Goal: Information Seeking & Learning: Learn about a topic

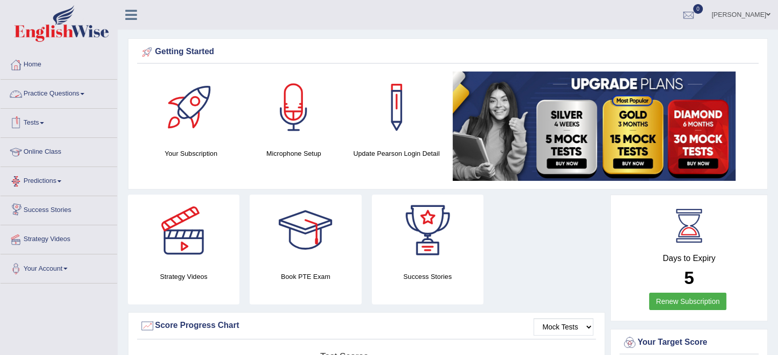
click at [88, 96] on link "Practice Questions" at bounding box center [59, 93] width 117 height 26
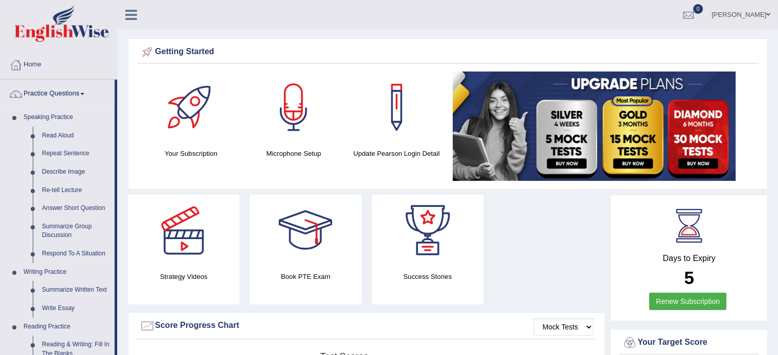
click at [88, 96] on link "Practice Questions" at bounding box center [58, 93] width 114 height 26
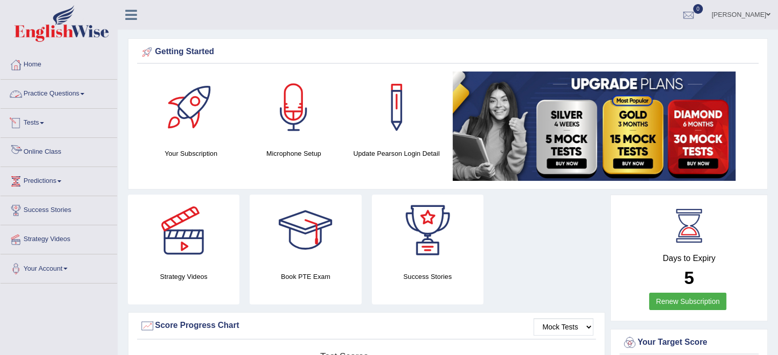
click at [47, 152] on link "Online Class" at bounding box center [59, 151] width 117 height 26
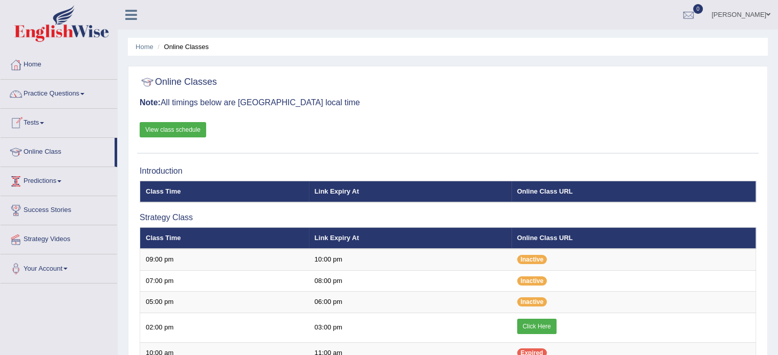
click at [61, 181] on span at bounding box center [59, 182] width 4 height 2
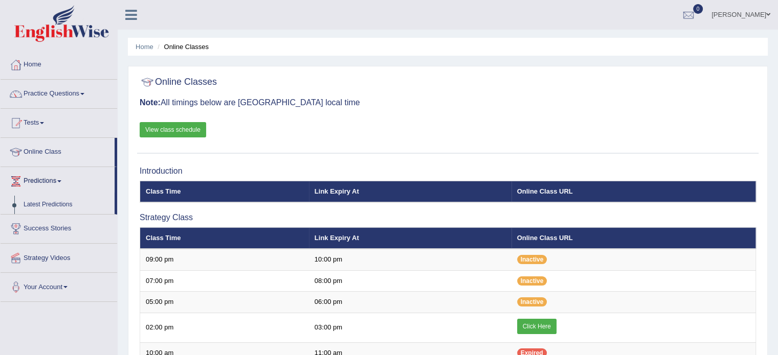
click at [61, 181] on span at bounding box center [59, 182] width 4 height 2
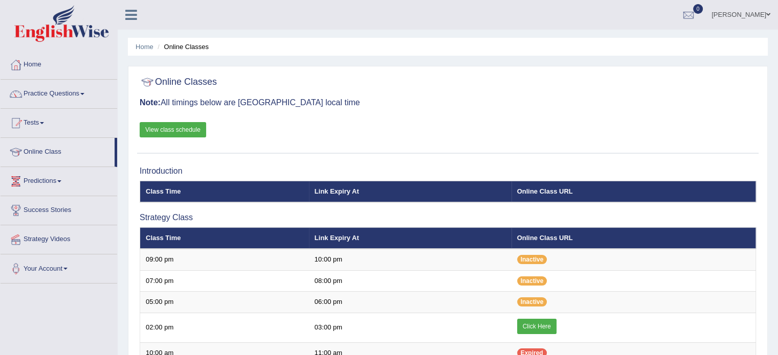
click at [61, 181] on span at bounding box center [59, 182] width 4 height 2
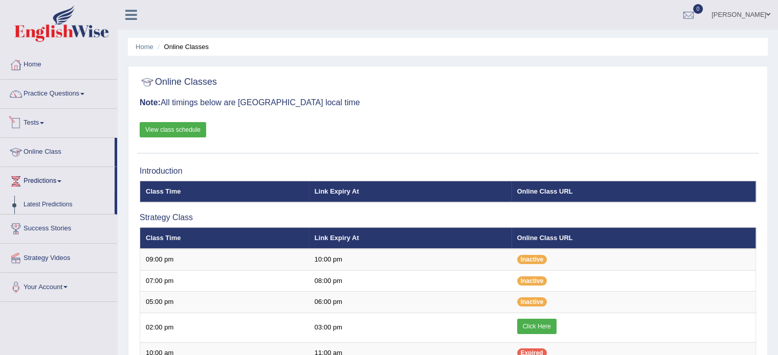
click at [43, 124] on link "Tests" at bounding box center [59, 122] width 117 height 26
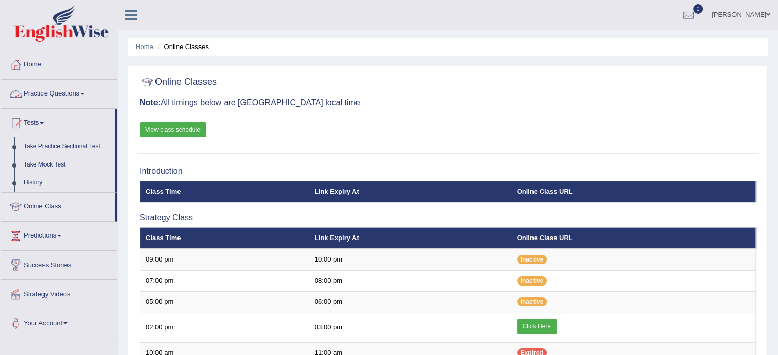
click at [84, 94] on span at bounding box center [82, 94] width 4 height 2
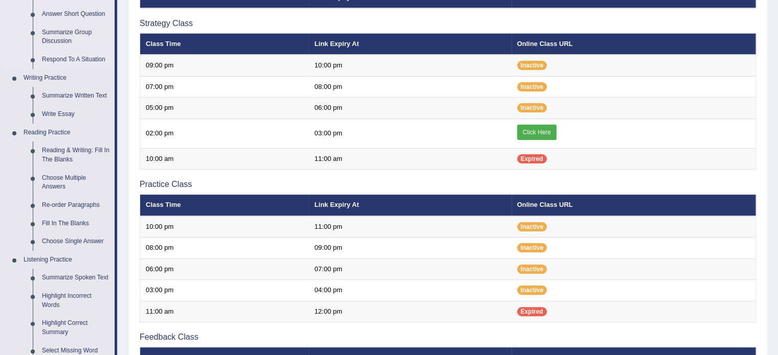
scroll to position [205, 0]
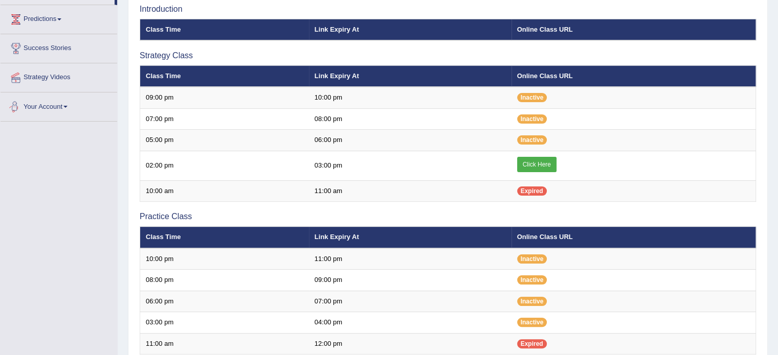
scroll to position [51, 0]
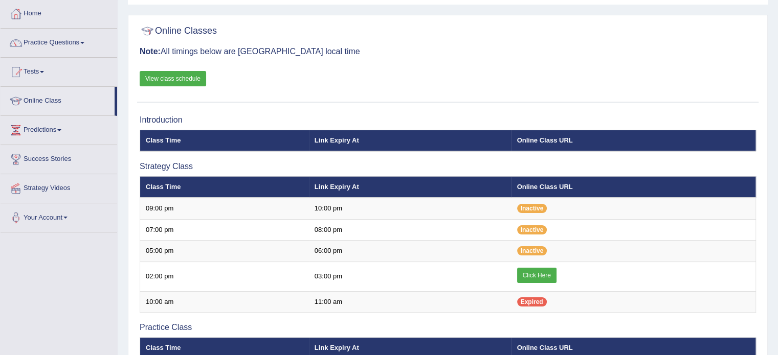
click at [175, 76] on link "View class schedule" at bounding box center [173, 78] width 66 height 15
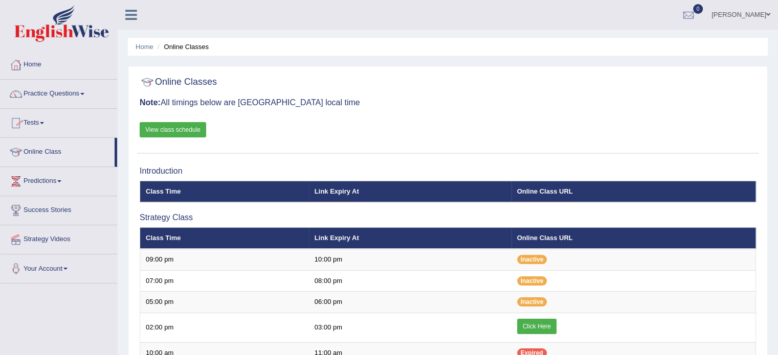
click at [85, 92] on link "Practice Questions" at bounding box center [59, 93] width 117 height 26
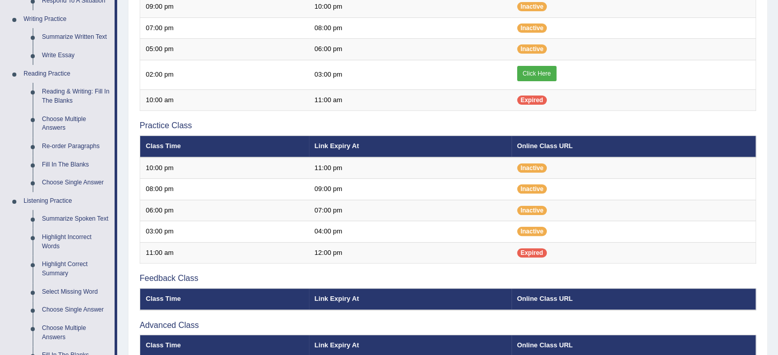
scroll to position [256, 0]
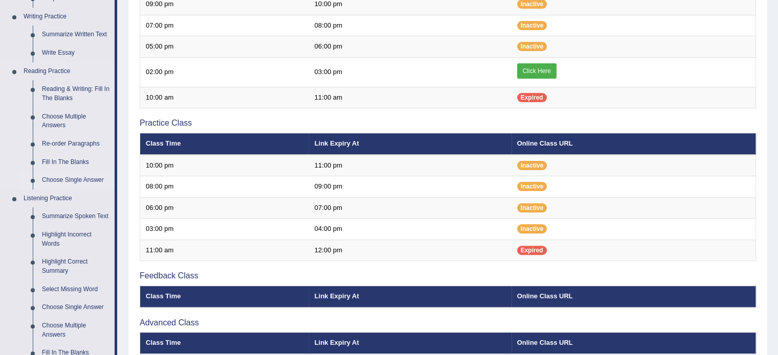
click at [70, 180] on link "Choose Single Answer" at bounding box center [75, 180] width 77 height 18
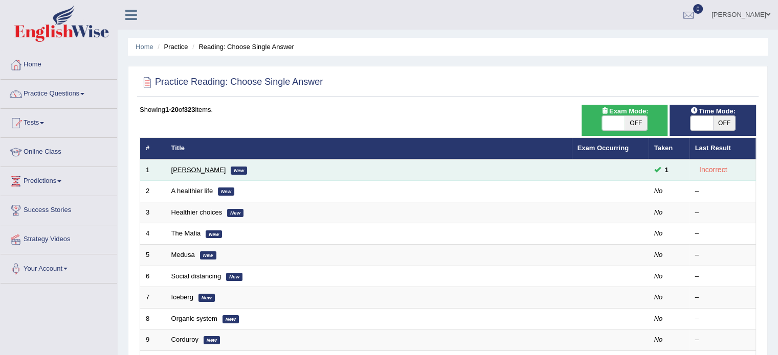
click at [180, 172] on link "Clark" at bounding box center [198, 170] width 55 height 8
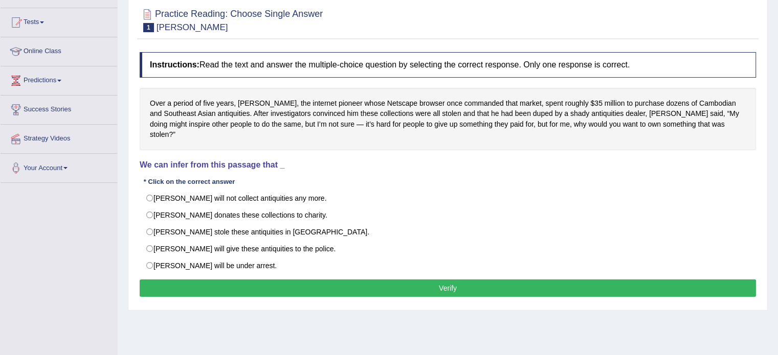
scroll to position [102, 0]
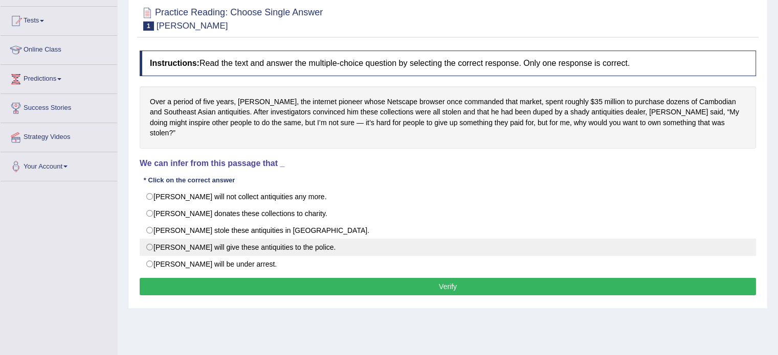
click at [150, 239] on label "Mr. Clark will give these antiquities to the police." at bounding box center [448, 247] width 616 height 17
radio input "true"
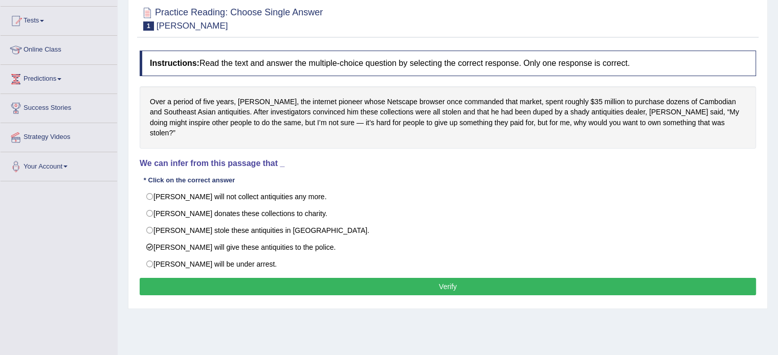
click at [465, 278] on button "Verify" at bounding box center [448, 286] width 616 height 17
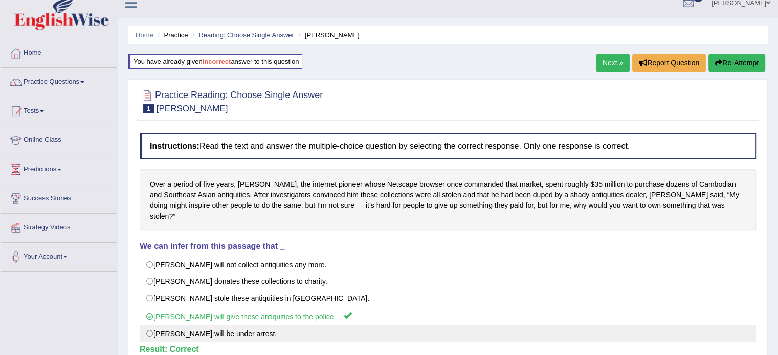
scroll to position [0, 0]
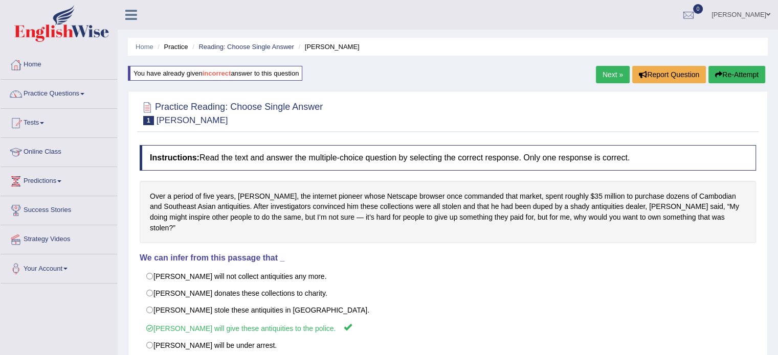
click at [607, 73] on link "Next »" at bounding box center [613, 74] width 34 height 17
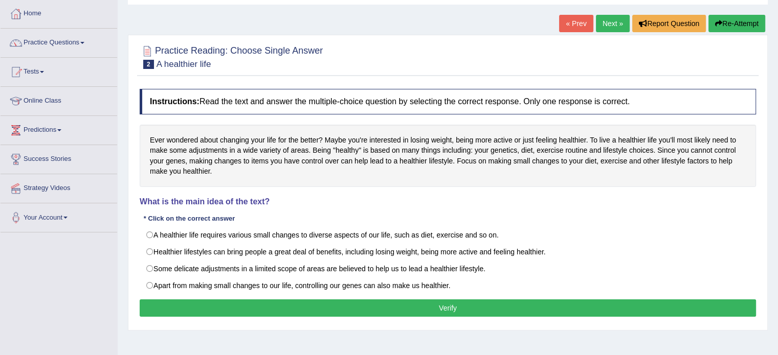
scroll to position [102, 0]
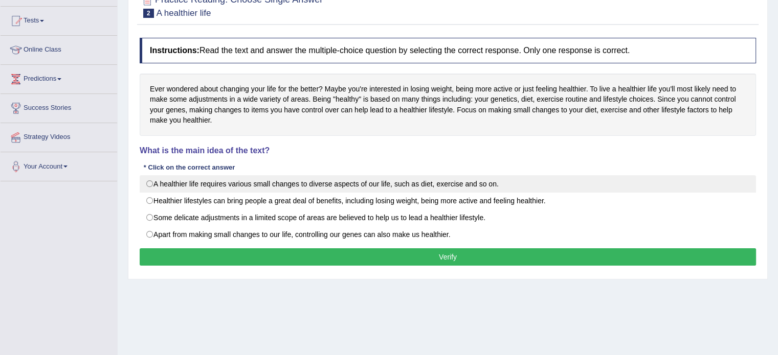
click at [147, 182] on label "A healthier life requires various small changes to diverse aspects of our life,…" at bounding box center [448, 183] width 616 height 17
radio input "true"
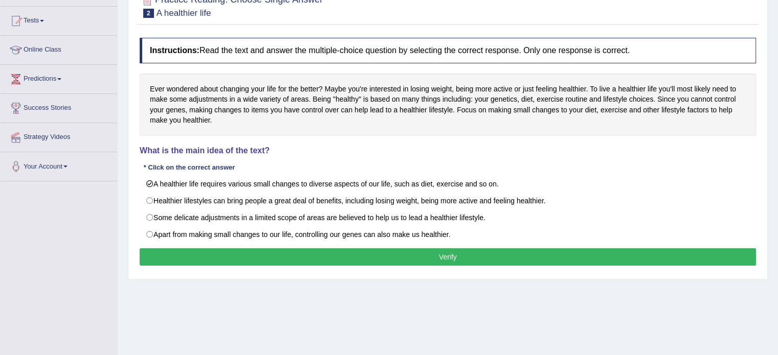
click at [208, 252] on button "Verify" at bounding box center [448, 257] width 616 height 17
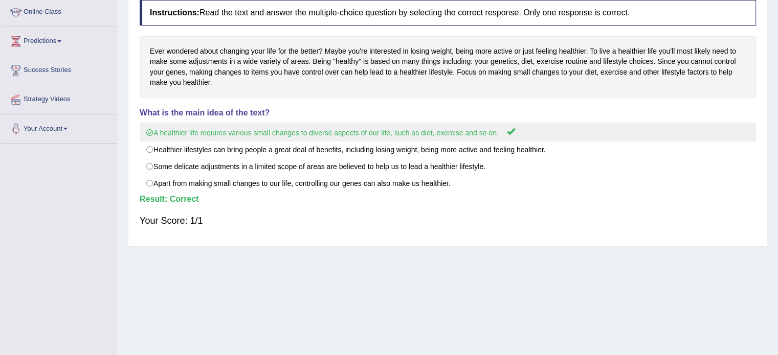
scroll to position [0, 0]
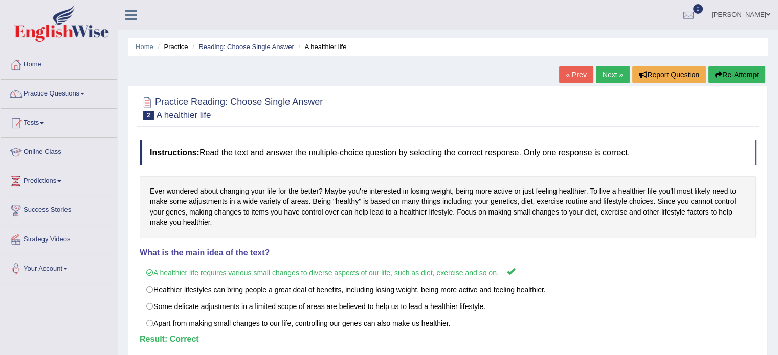
click at [617, 78] on link "Next »" at bounding box center [613, 74] width 34 height 17
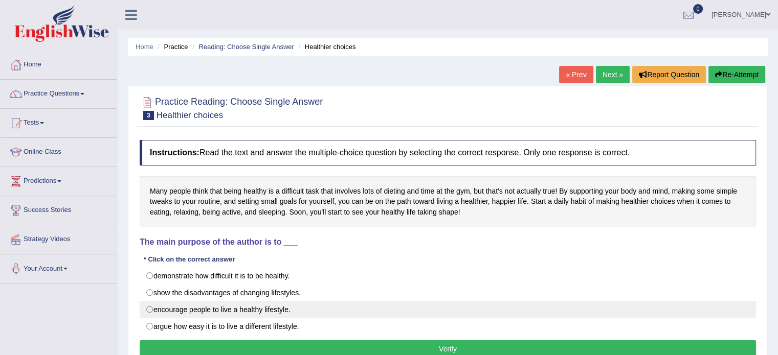
click at [151, 304] on label "encourage people to live a healthy lifestyle." at bounding box center [448, 309] width 616 height 17
radio input "true"
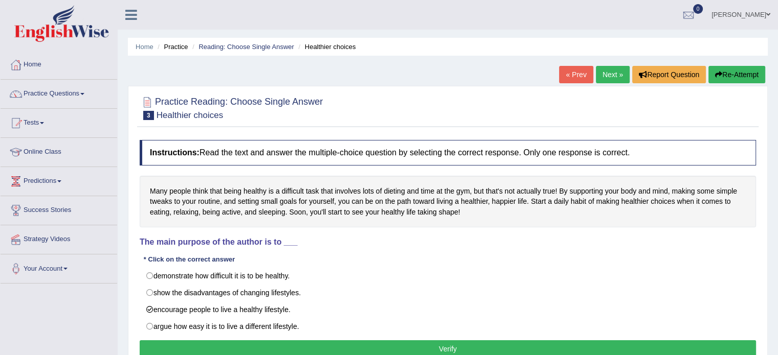
click at [225, 349] on button "Verify" at bounding box center [448, 349] width 616 height 17
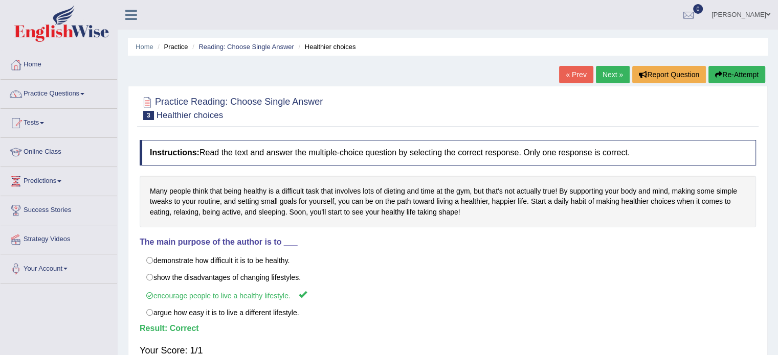
click at [612, 75] on link "Next »" at bounding box center [613, 74] width 34 height 17
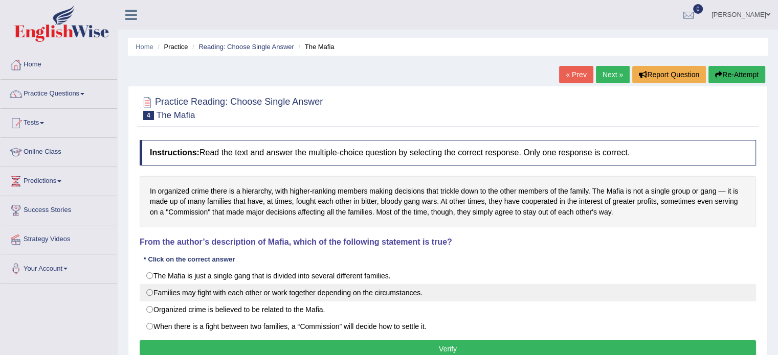
click at [327, 294] on label "Families may fight with each other or work together depending on the circumstan…" at bounding box center [448, 292] width 616 height 17
radio input "true"
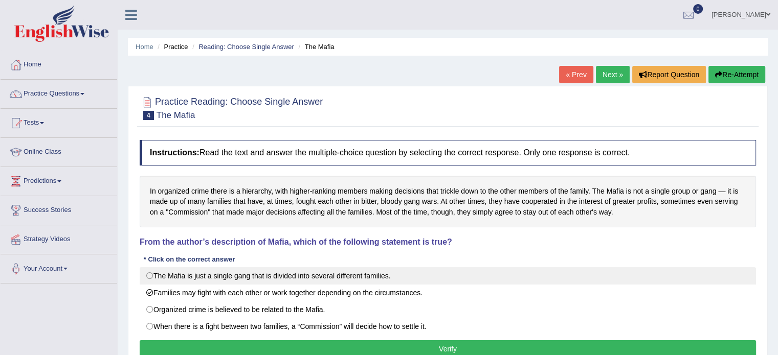
scroll to position [51, 0]
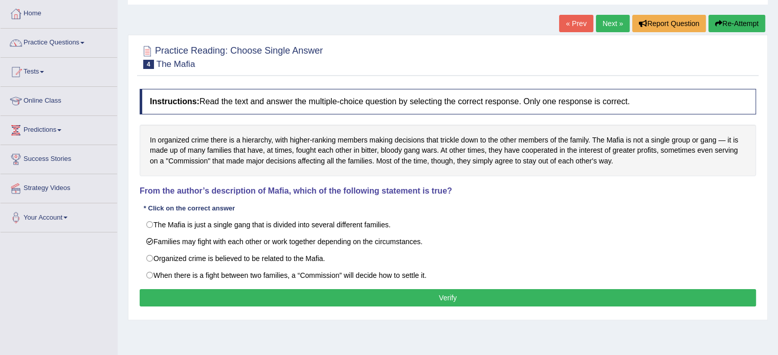
click at [361, 290] on button "Verify" at bounding box center [448, 297] width 616 height 17
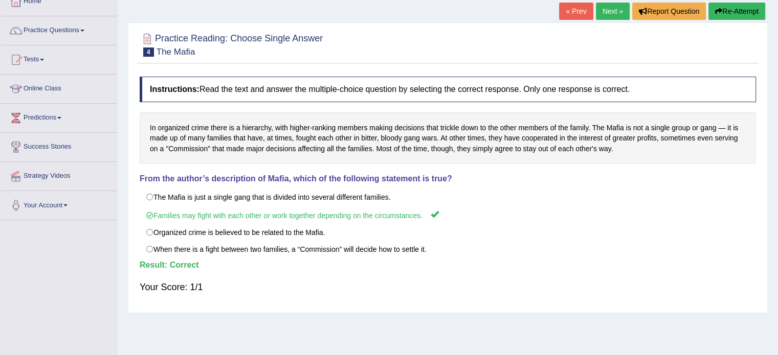
scroll to position [28, 0]
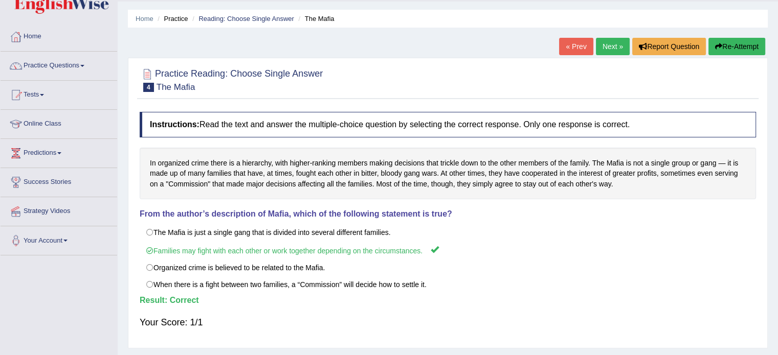
click at [615, 46] on link "Next »" at bounding box center [613, 46] width 34 height 17
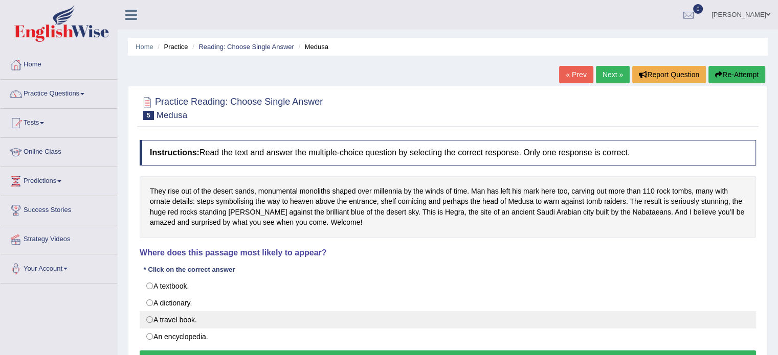
click at [147, 316] on label "A travel book." at bounding box center [448, 319] width 616 height 17
radio input "true"
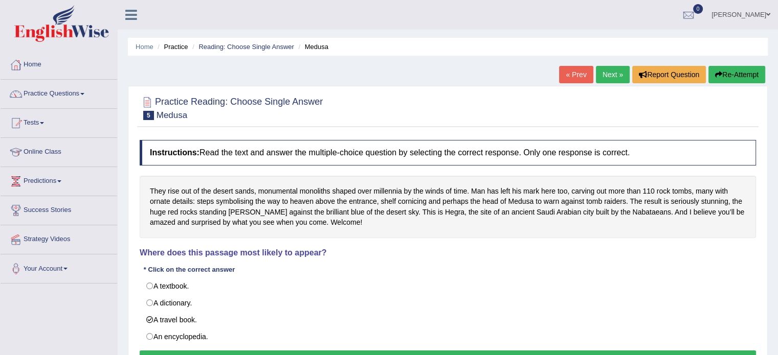
click at [222, 352] on button "Verify" at bounding box center [448, 359] width 616 height 17
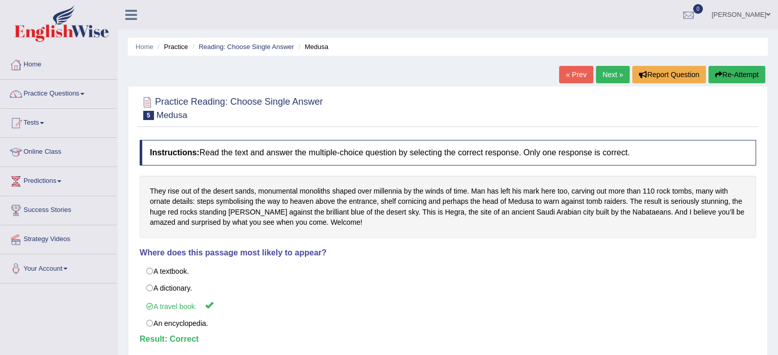
click at [602, 76] on link "Next »" at bounding box center [613, 74] width 34 height 17
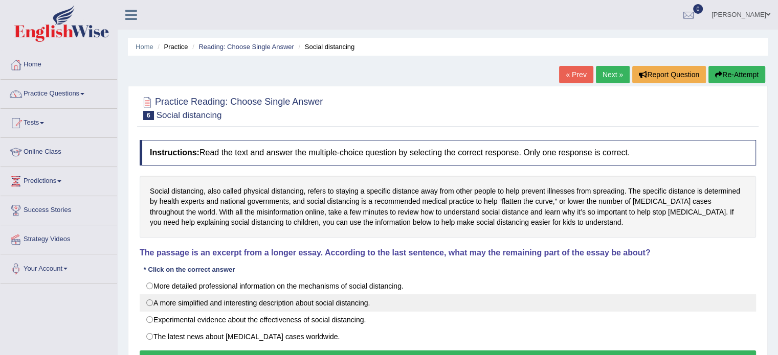
click at [151, 304] on label "A more simplified and interesting description about social distancing." at bounding box center [448, 303] width 616 height 17
radio input "true"
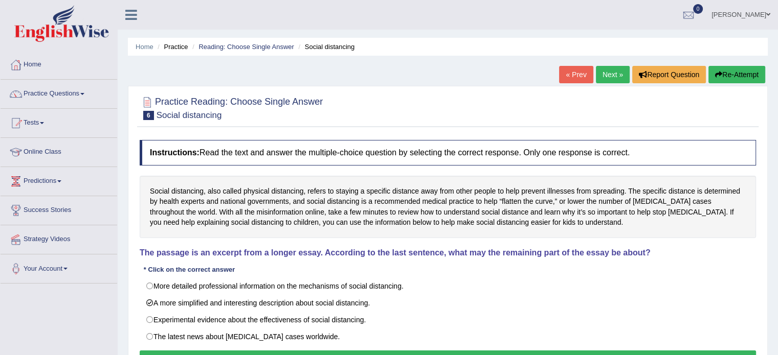
click at [169, 352] on button "Verify" at bounding box center [448, 359] width 616 height 17
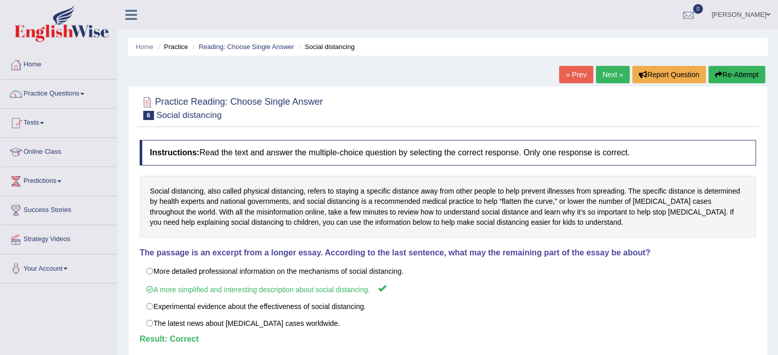
click at [607, 79] on link "Next »" at bounding box center [613, 74] width 34 height 17
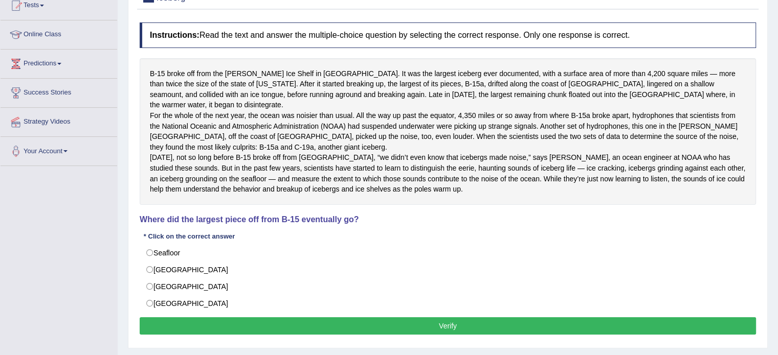
scroll to position [109, 0]
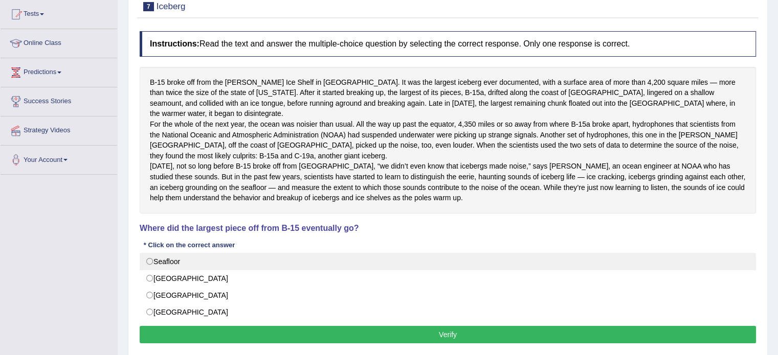
click at [150, 271] on label "Seafloor" at bounding box center [448, 261] width 616 height 17
radio input "true"
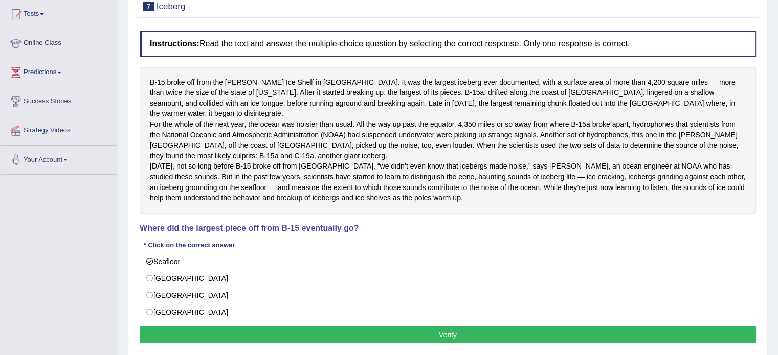
click at [252, 337] on button "Verify" at bounding box center [448, 334] width 616 height 17
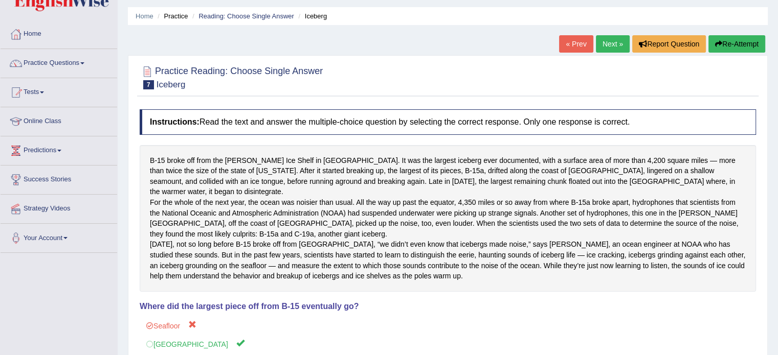
scroll to position [0, 0]
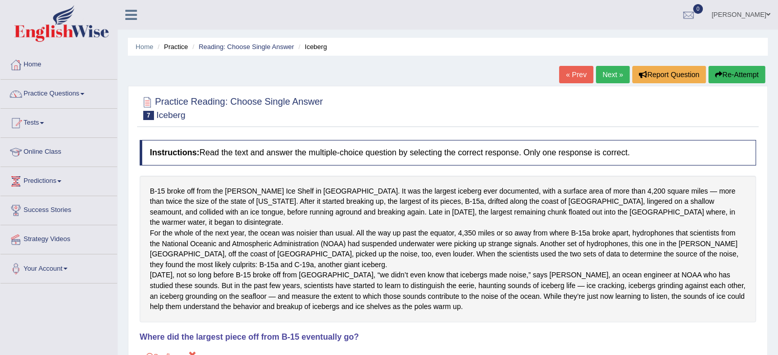
click at [606, 79] on link "Next »" at bounding box center [613, 74] width 34 height 17
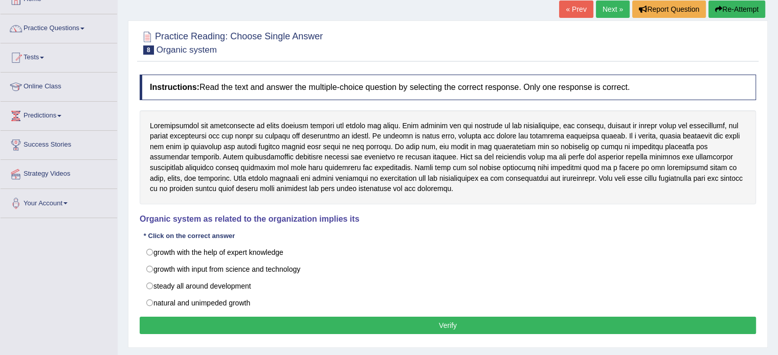
scroll to position [68, 0]
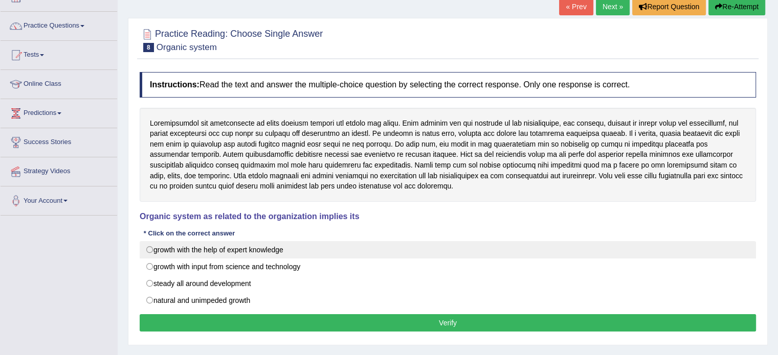
click at [147, 247] on label "growth with the help of expert knowledge" at bounding box center [448, 249] width 616 height 17
radio input "true"
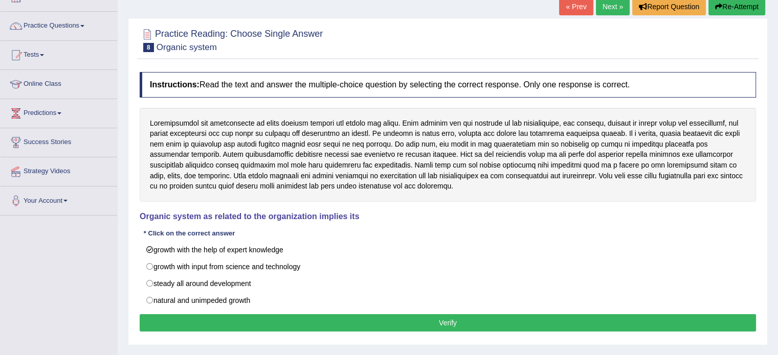
click at [229, 316] on button "Verify" at bounding box center [448, 323] width 616 height 17
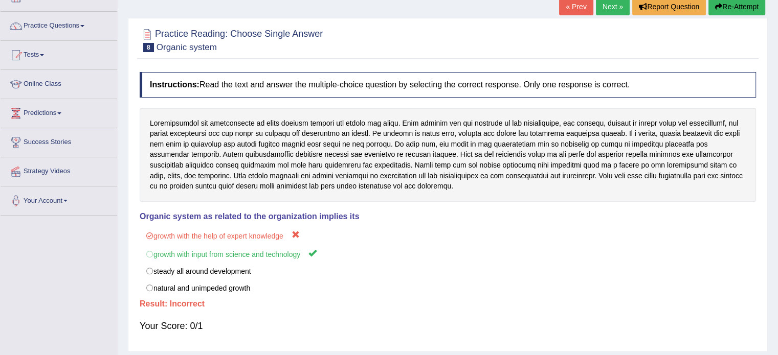
click at [615, 11] on link "Next »" at bounding box center [613, 6] width 34 height 17
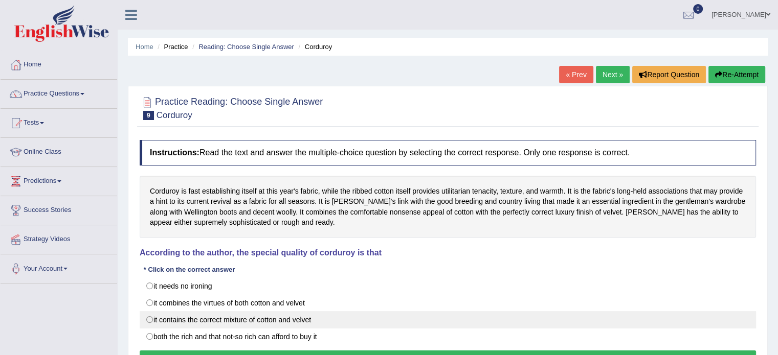
click at [343, 315] on label "it contains the correct mixture of cotton and velvet" at bounding box center [448, 319] width 616 height 17
radio input "true"
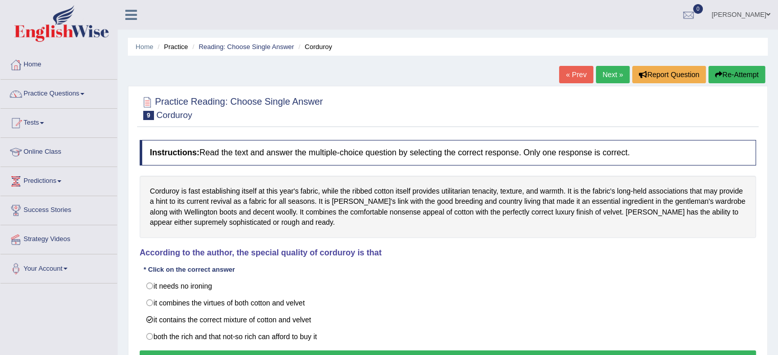
click at [352, 351] on button "Verify" at bounding box center [448, 359] width 616 height 17
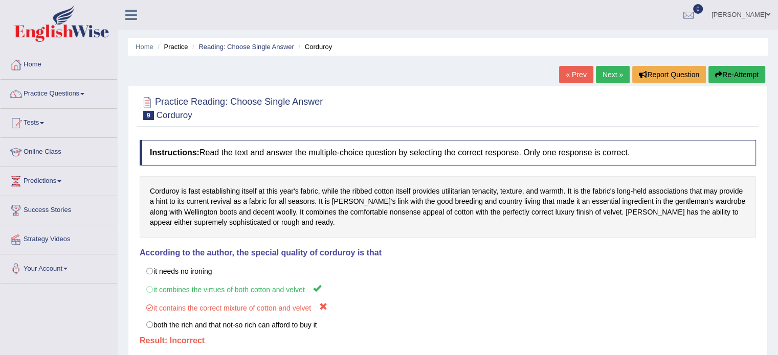
click at [612, 73] on link "Next »" at bounding box center [613, 74] width 34 height 17
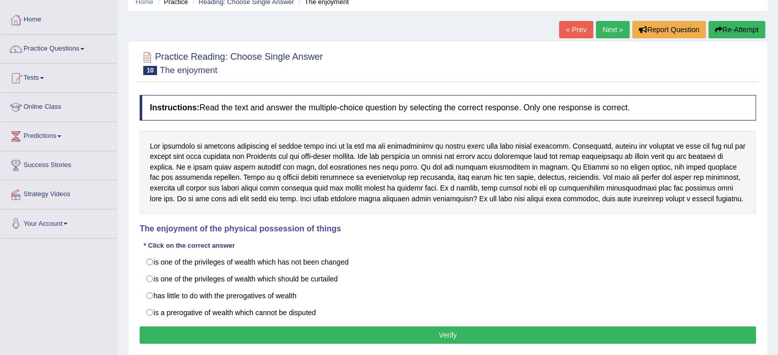
scroll to position [48, 0]
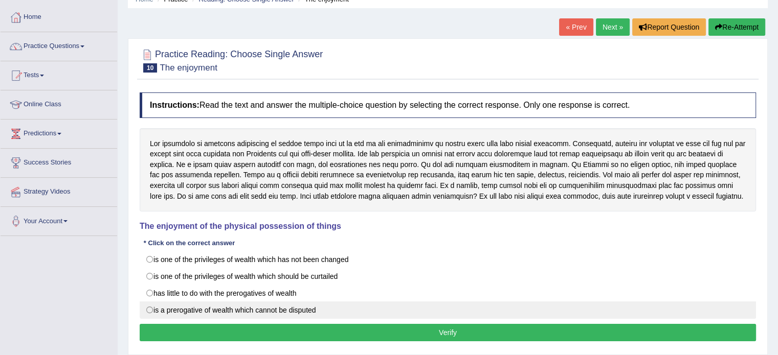
click at [152, 319] on label "is a prerogative of wealth which cannot be disputed" at bounding box center [448, 310] width 616 height 17
radio input "true"
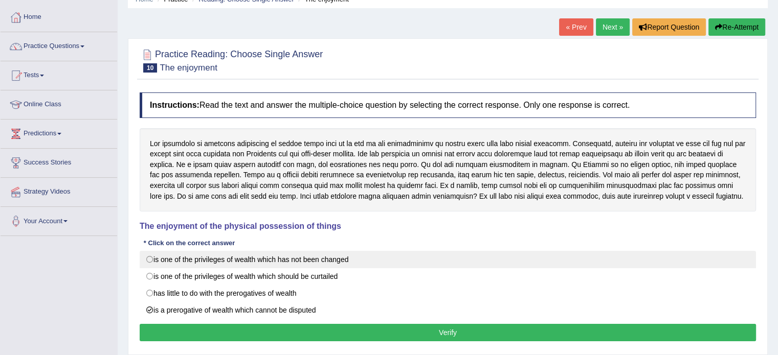
click at [147, 269] on label "is one of the privileges of wealth which has not been changed" at bounding box center [448, 259] width 616 height 17
radio input "true"
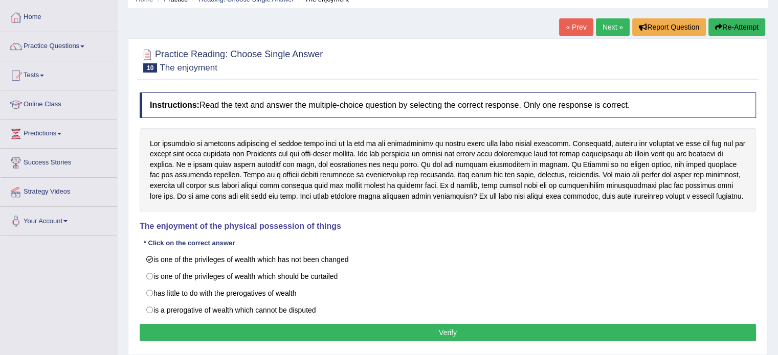
click at [210, 342] on button "Verify" at bounding box center [448, 332] width 616 height 17
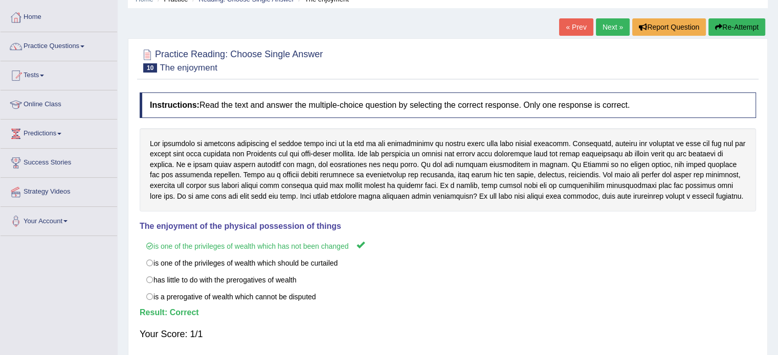
click at [610, 20] on link "Next »" at bounding box center [613, 26] width 34 height 17
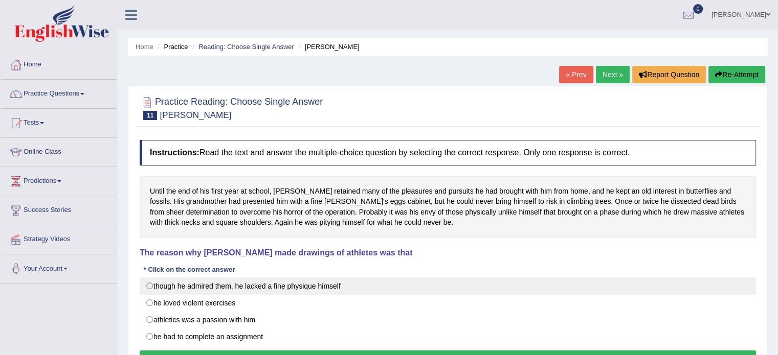
click at [157, 281] on label "though he admired them, he lacked a fine physique himself" at bounding box center [448, 286] width 616 height 17
radio input "true"
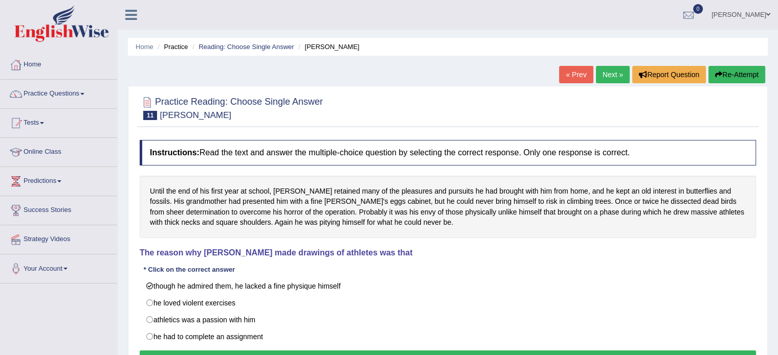
click at [209, 353] on button "Verify" at bounding box center [448, 359] width 616 height 17
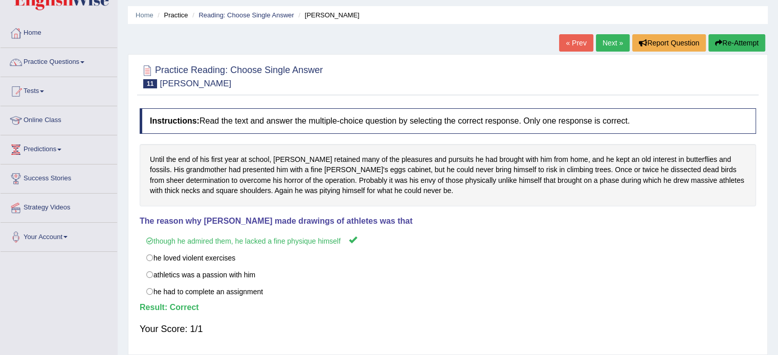
scroll to position [41, 0]
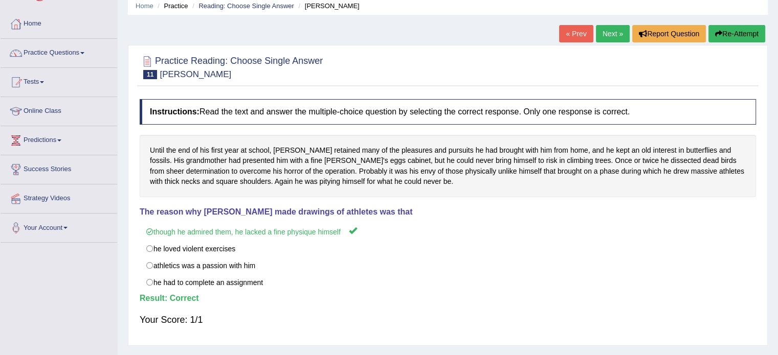
click at [605, 36] on link "Next »" at bounding box center [613, 33] width 34 height 17
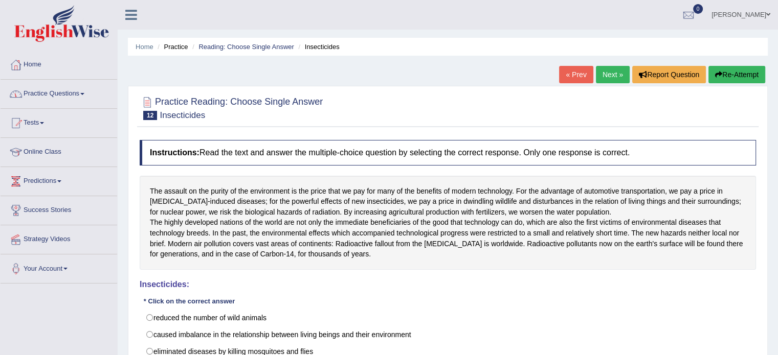
click at [86, 95] on link "Practice Questions" at bounding box center [59, 93] width 117 height 26
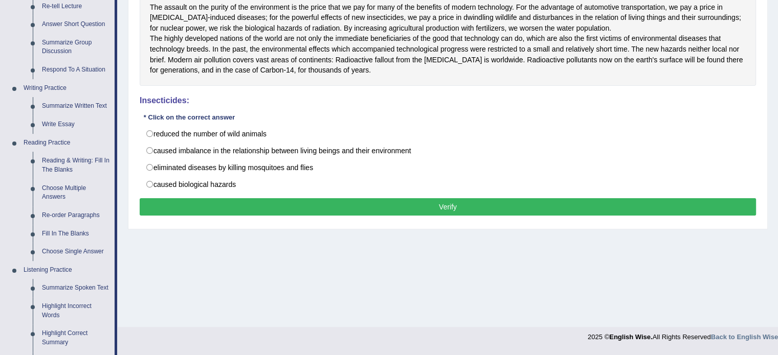
scroll to position [205, 0]
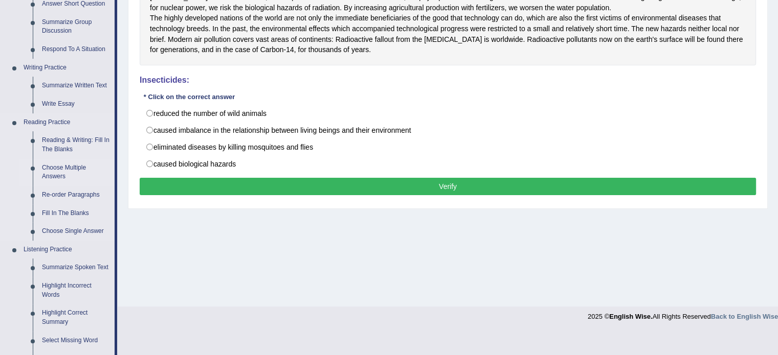
click at [68, 170] on link "Choose Multiple Answers" at bounding box center [75, 172] width 77 height 27
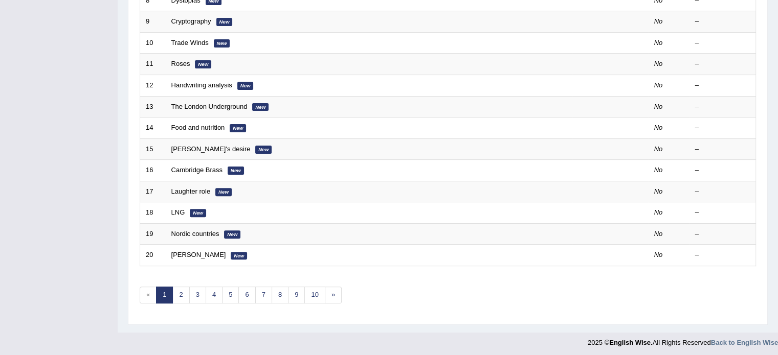
scroll to position [8, 0]
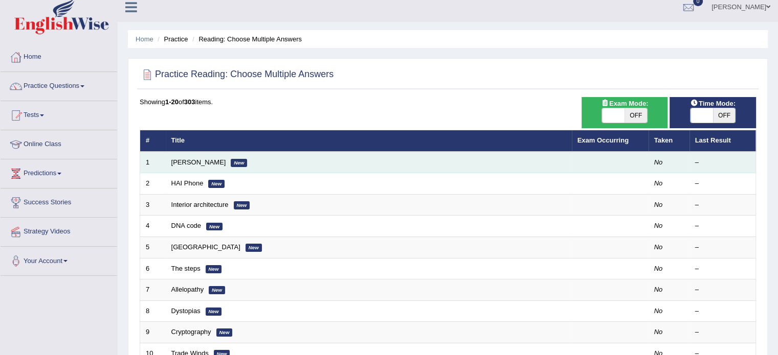
click at [198, 166] on td "[PERSON_NAME] New" at bounding box center [369, 162] width 406 height 21
click at [190, 163] on link "[PERSON_NAME]" at bounding box center [198, 163] width 55 height 8
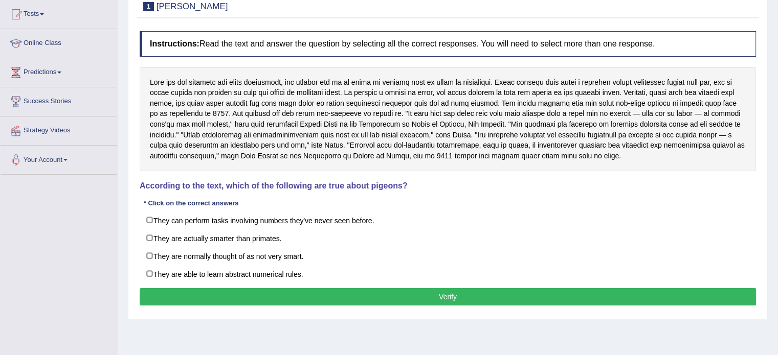
scroll to position [129, 0]
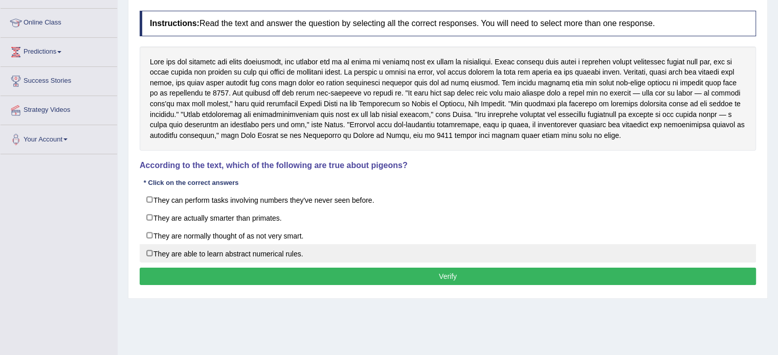
click at [296, 251] on label "They are able to learn abstract numerical rules." at bounding box center [448, 253] width 616 height 18
checkbox input "true"
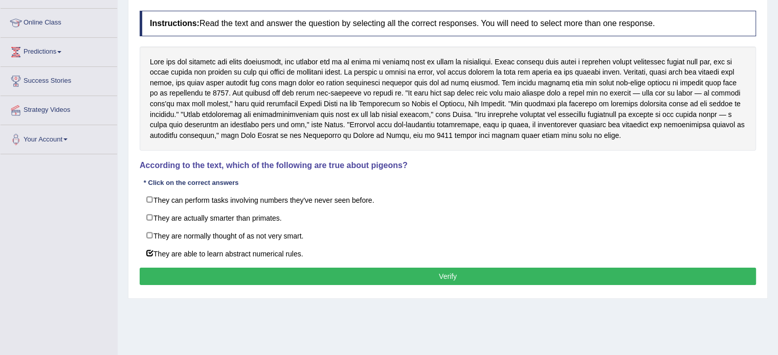
click at [297, 269] on button "Verify" at bounding box center [448, 276] width 616 height 17
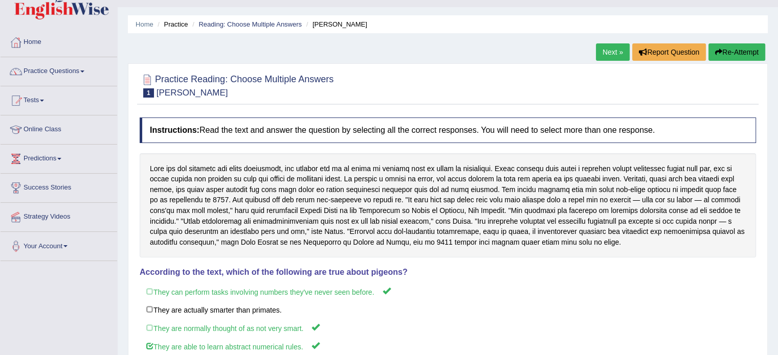
scroll to position [0, 0]
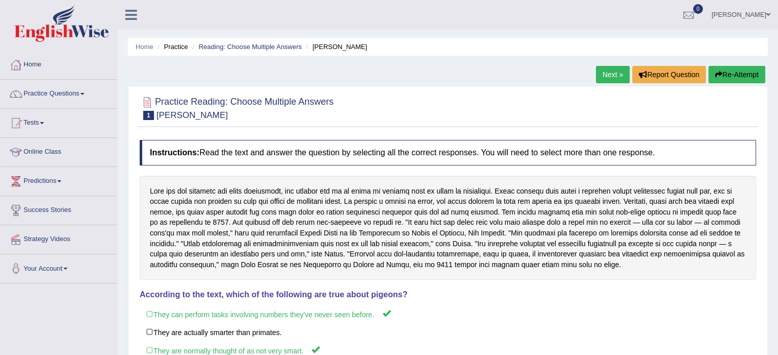
click at [615, 73] on link "Next »" at bounding box center [613, 74] width 34 height 17
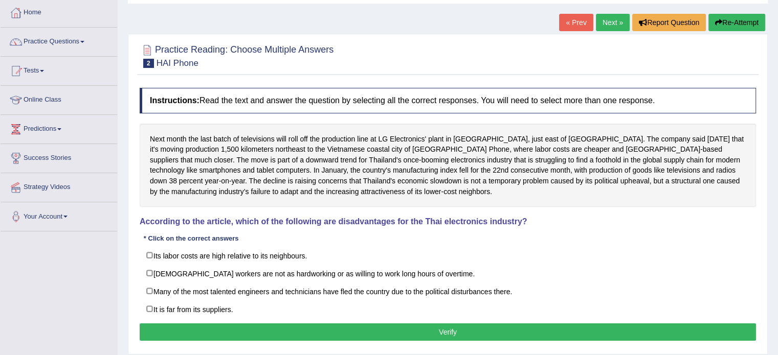
scroll to position [61, 0]
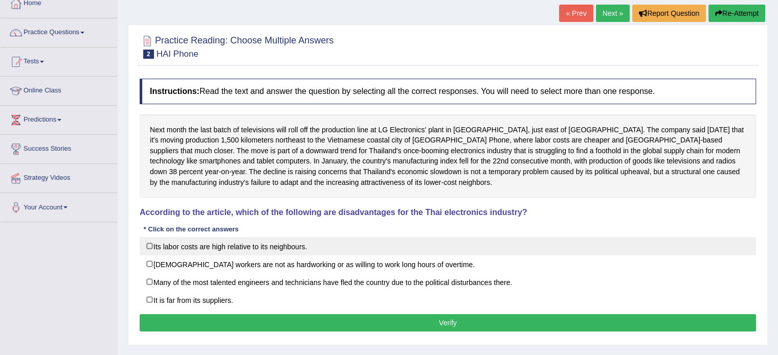
click at [151, 247] on label "Its labor costs are high relative to its neighbours." at bounding box center [448, 246] width 616 height 18
checkbox input "true"
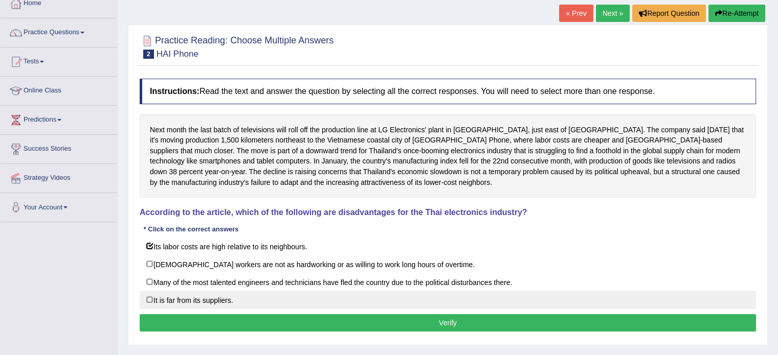
click at [150, 299] on label "It is far from its suppliers." at bounding box center [448, 300] width 616 height 18
checkbox input "true"
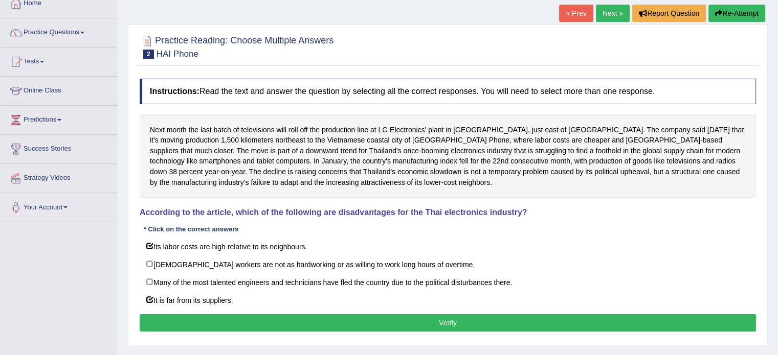
click at [200, 319] on button "Verify" at bounding box center [448, 323] width 616 height 17
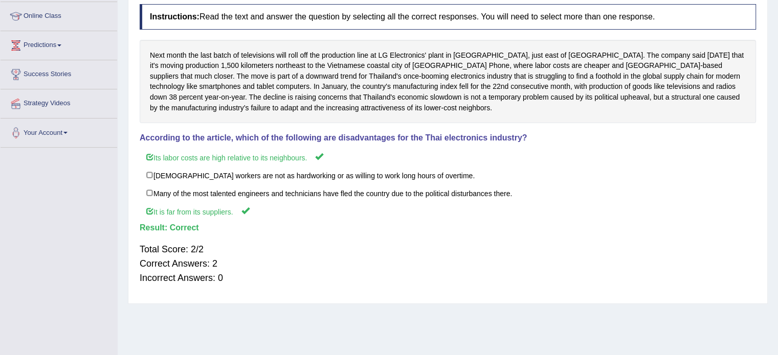
scroll to position [0, 0]
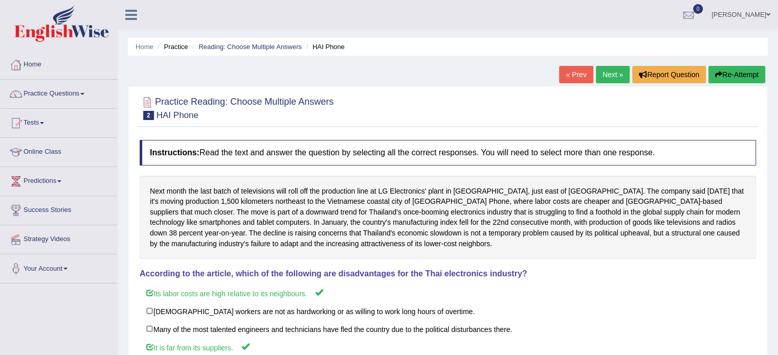
click at [610, 73] on link "Next »" at bounding box center [613, 74] width 34 height 17
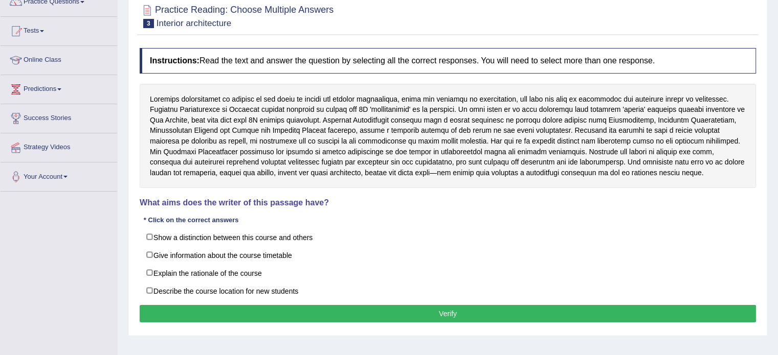
scroll to position [95, 0]
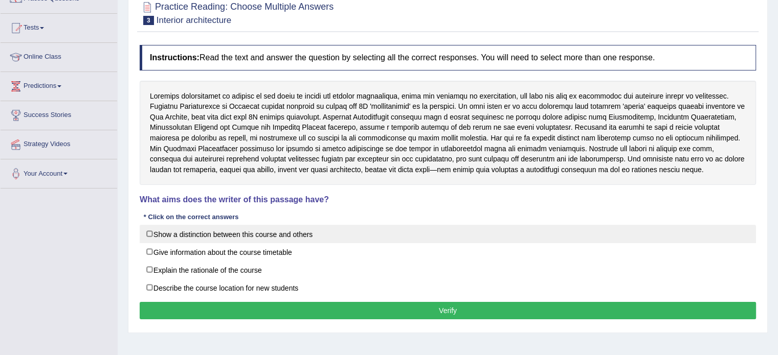
click at [146, 231] on label "Show a distinction between this course and others" at bounding box center [448, 234] width 616 height 18
checkbox input "true"
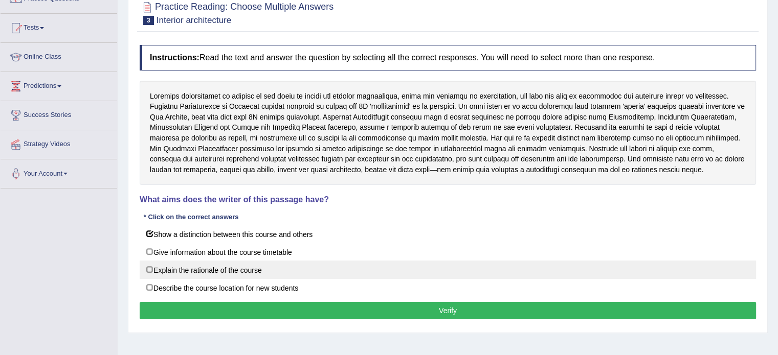
click at [147, 271] on label "Explain the rationale of the course" at bounding box center [448, 270] width 616 height 18
checkbox input "true"
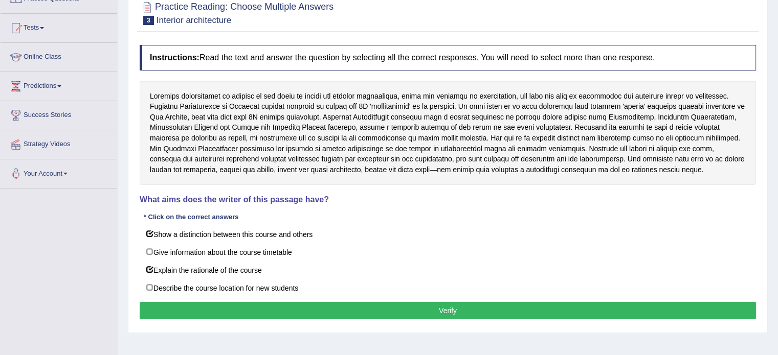
click at [176, 302] on button "Verify" at bounding box center [448, 310] width 616 height 17
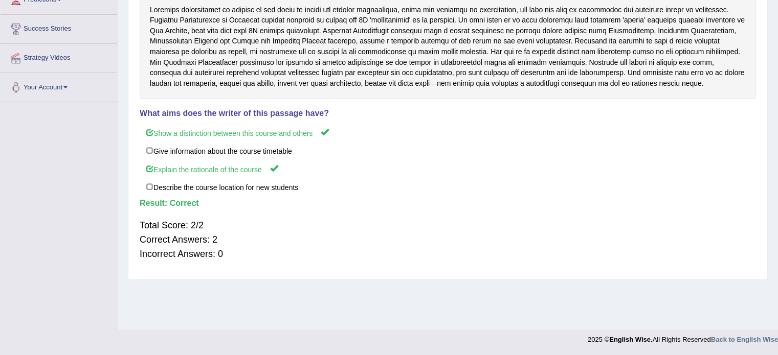
scroll to position [0, 0]
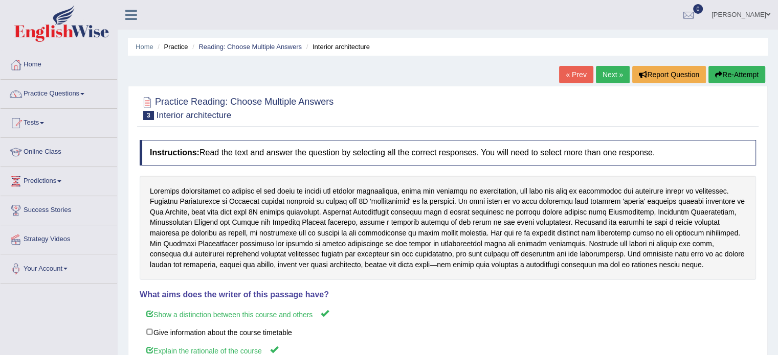
click at [619, 77] on link "Next »" at bounding box center [613, 74] width 34 height 17
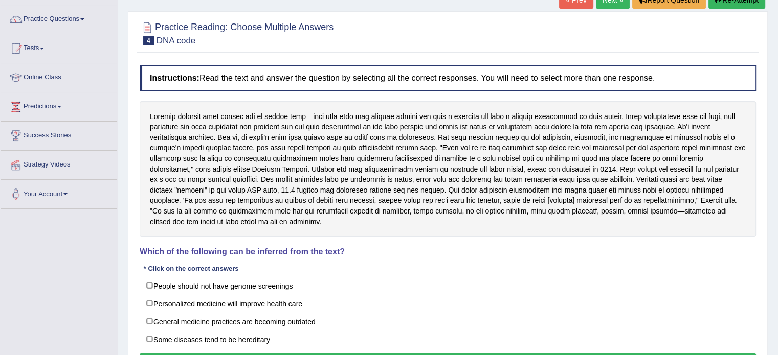
scroll to position [95, 0]
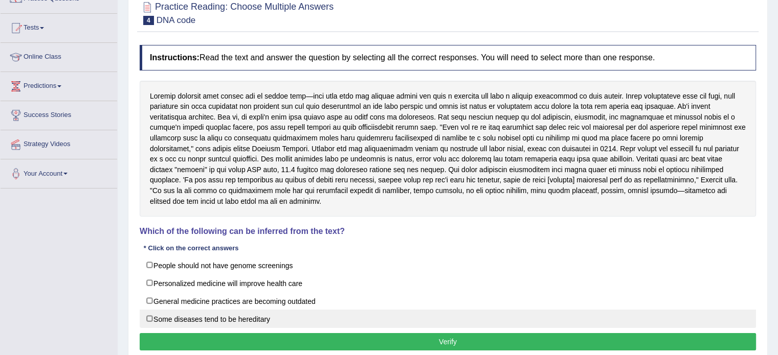
click at [146, 319] on label "Some diseases tend to be hereditary" at bounding box center [448, 319] width 616 height 18
checkbox input "true"
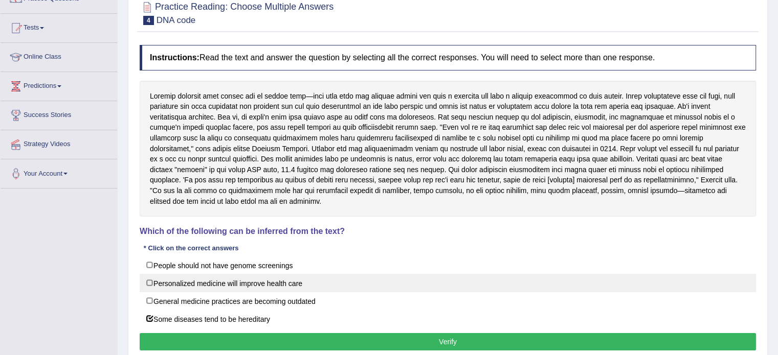
click at [149, 287] on label "Personalized medicine will improve health care" at bounding box center [448, 283] width 616 height 18
checkbox input "true"
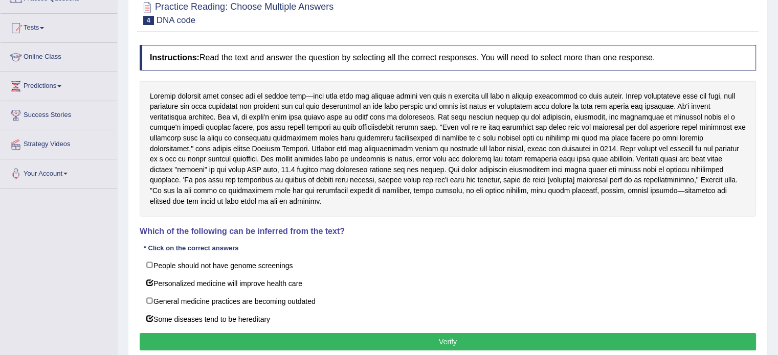
click at [197, 335] on button "Verify" at bounding box center [448, 341] width 616 height 17
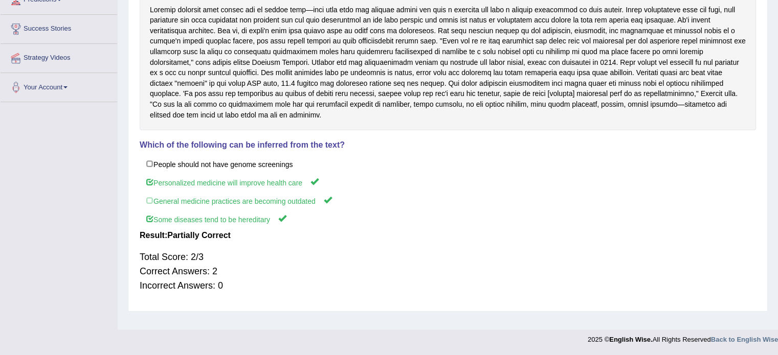
scroll to position [0, 0]
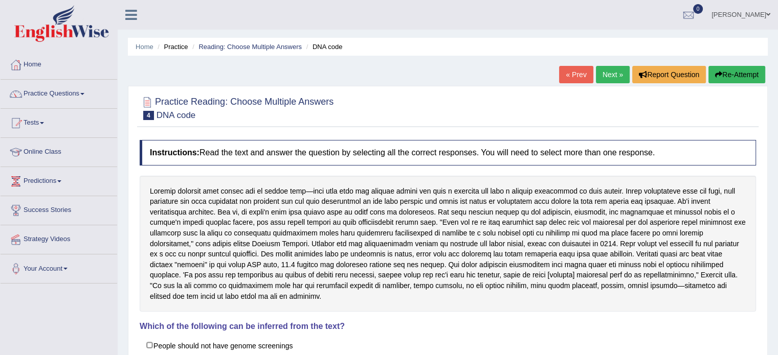
click at [620, 70] on link "Next »" at bounding box center [613, 74] width 34 height 17
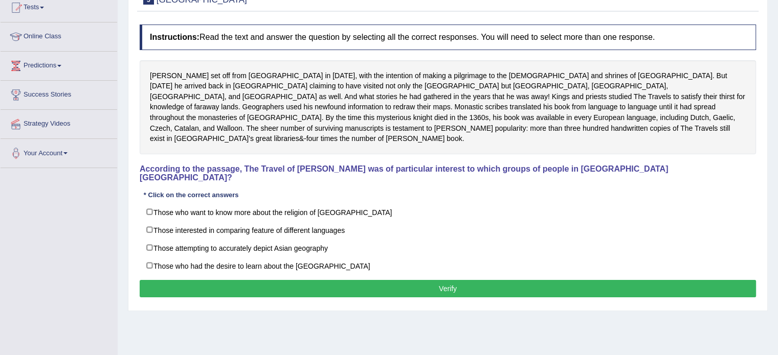
scroll to position [136, 0]
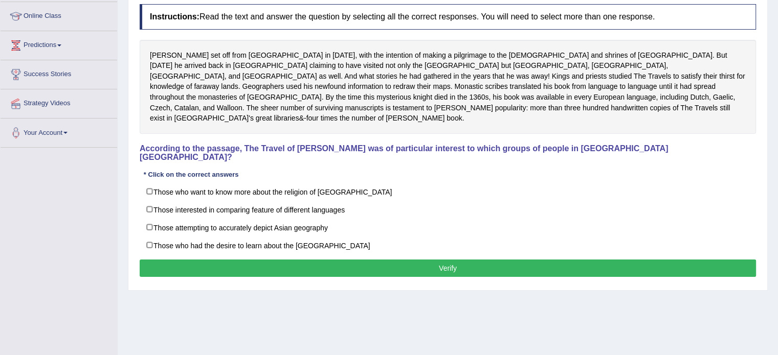
click at [202, 10] on h4 "Instructions: Read the text and answer the question by selecting all the correc…" at bounding box center [448, 17] width 616 height 26
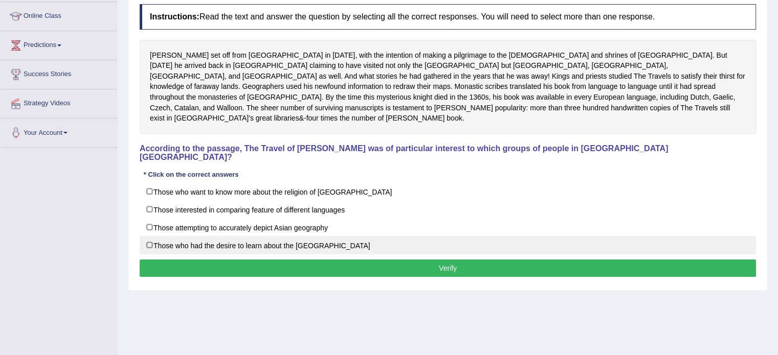
click at [148, 236] on label "Those who had the desire to learn about the Far East" at bounding box center [448, 245] width 616 height 18
checkbox input "true"
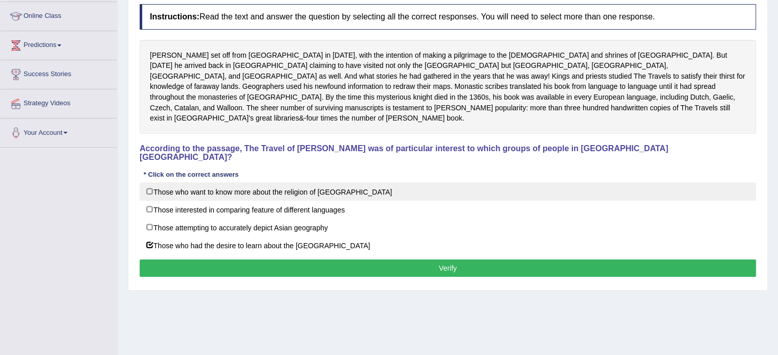
click at [154, 183] on label "Those who want to know more about the religion of Asia" at bounding box center [448, 192] width 616 height 18
checkbox input "true"
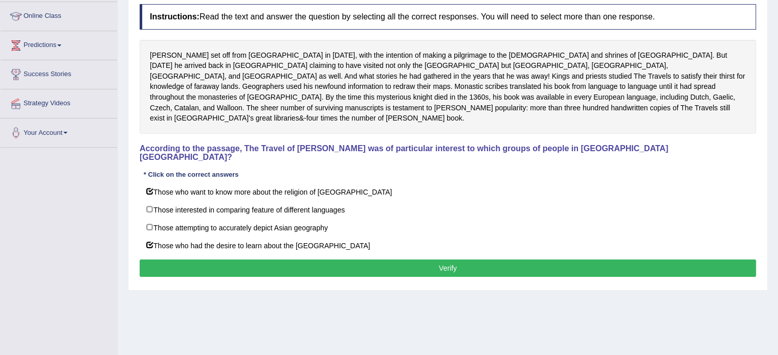
click at [247, 260] on button "Verify" at bounding box center [448, 268] width 616 height 17
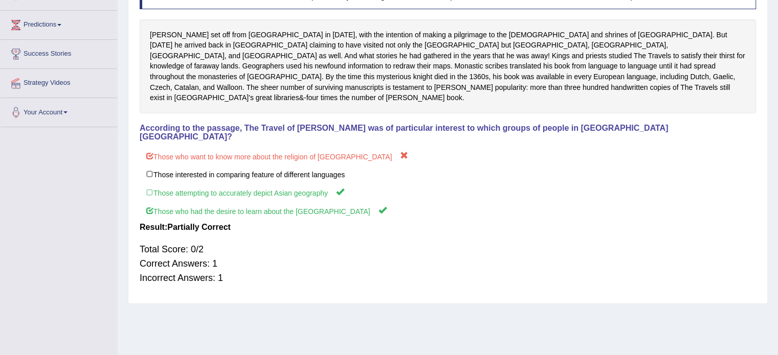
scroll to position [0, 0]
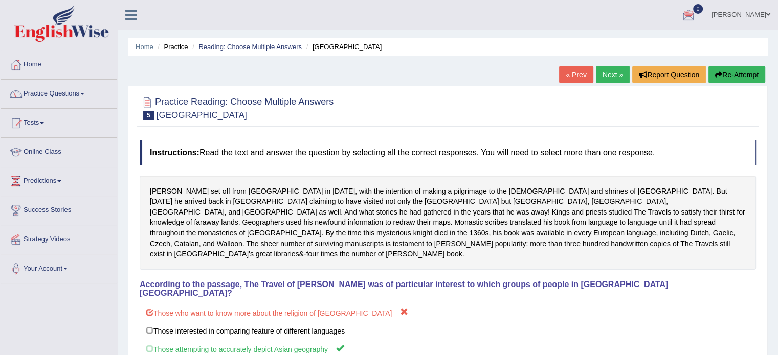
click at [613, 73] on link "Next »" at bounding box center [613, 74] width 34 height 17
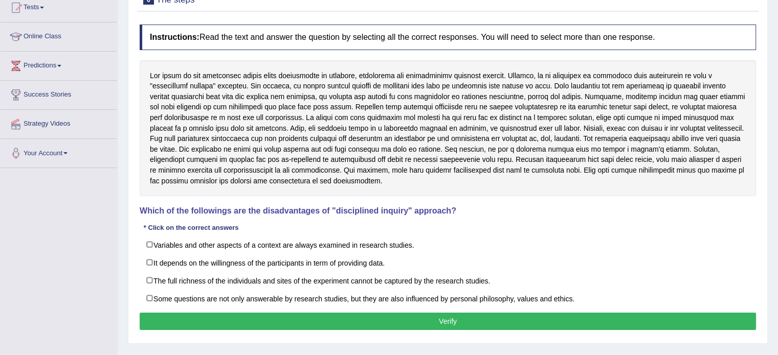
scroll to position [129, 0]
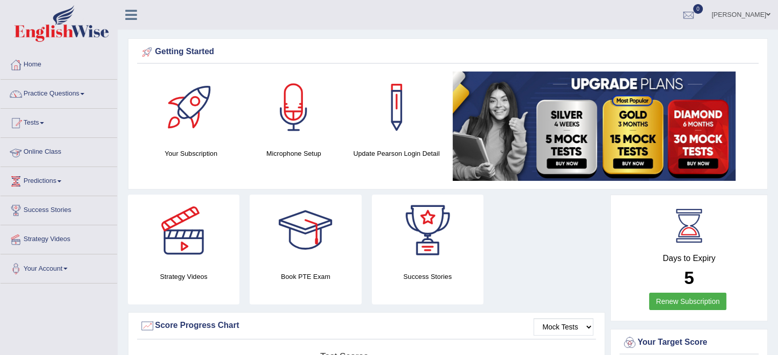
click at [61, 148] on link "Online Class" at bounding box center [59, 151] width 117 height 26
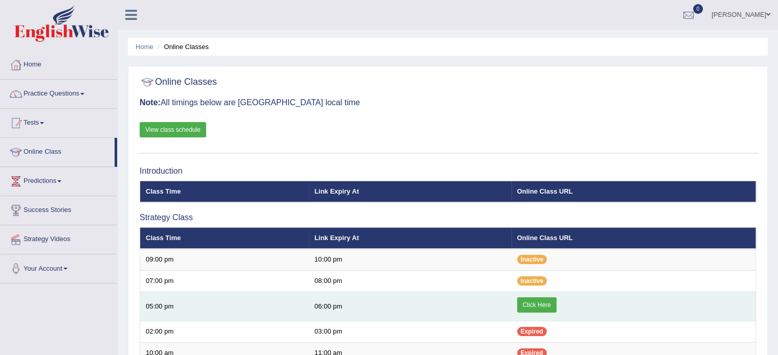
click at [540, 303] on link "Click Here" at bounding box center [536, 305] width 39 height 15
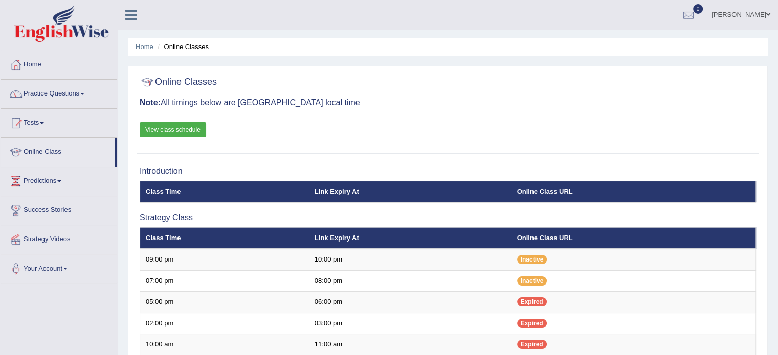
click at [170, 129] on link "View class schedule" at bounding box center [173, 129] width 66 height 15
